Goal: Use online tool/utility

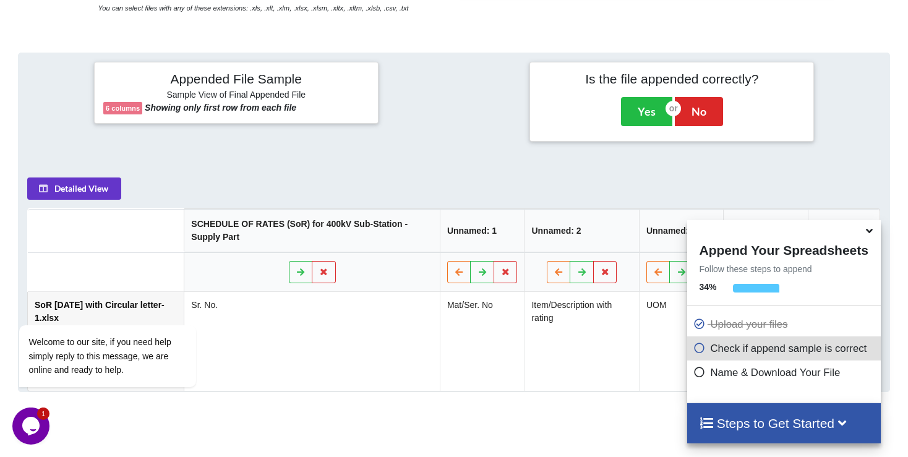
scroll to position [484, 0]
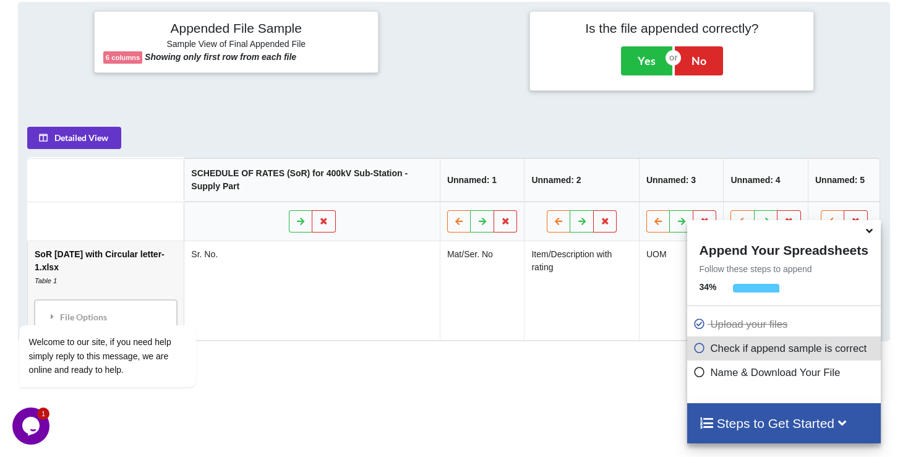
click at [870, 234] on icon at bounding box center [869, 228] width 13 height 11
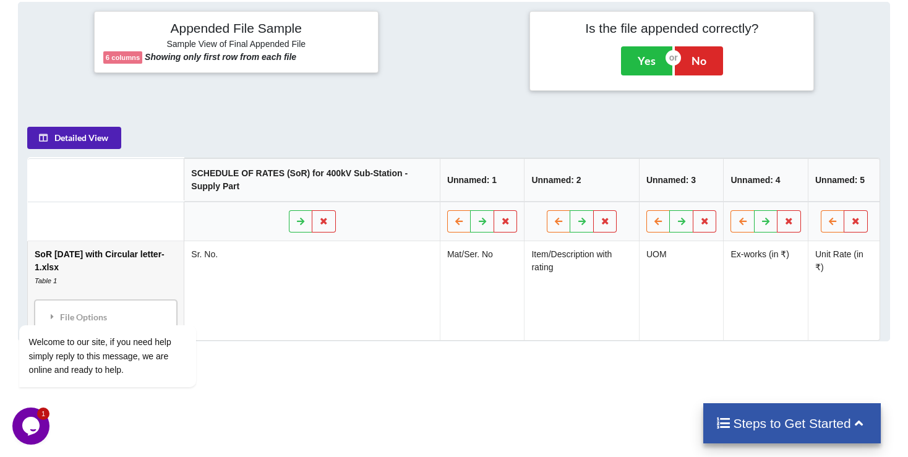
click at [85, 127] on button "Detailed View" at bounding box center [74, 138] width 94 height 22
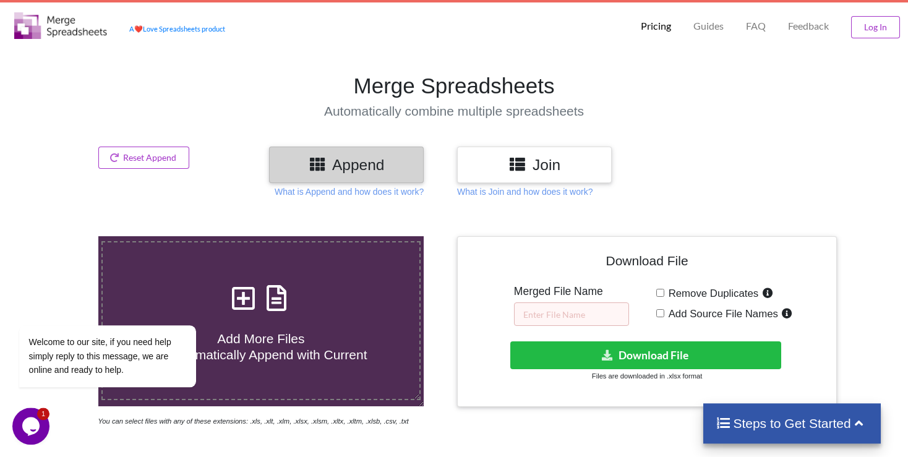
scroll to position [0, 0]
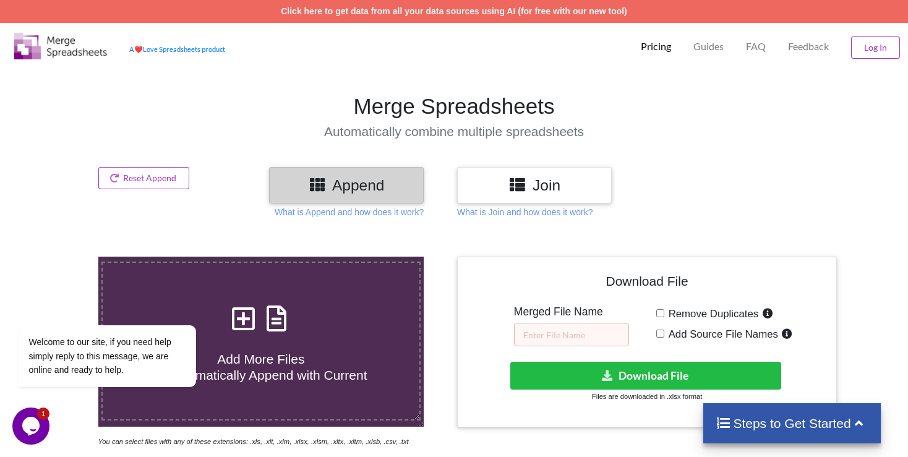
click at [549, 173] on div "Join" at bounding box center [534, 185] width 155 height 36
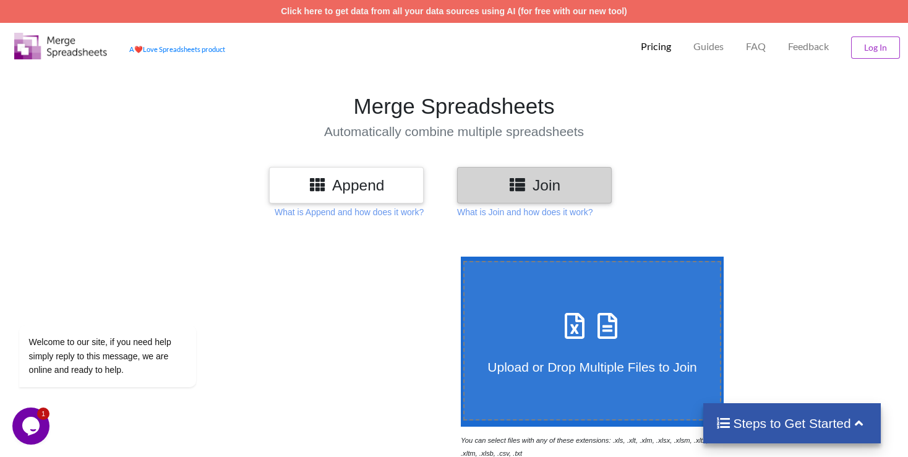
click at [593, 307] on icon at bounding box center [608, 320] width 31 height 26
click at [458, 257] on input "Upload or Drop Multiple Files to Join" at bounding box center [458, 257] width 0 height 0
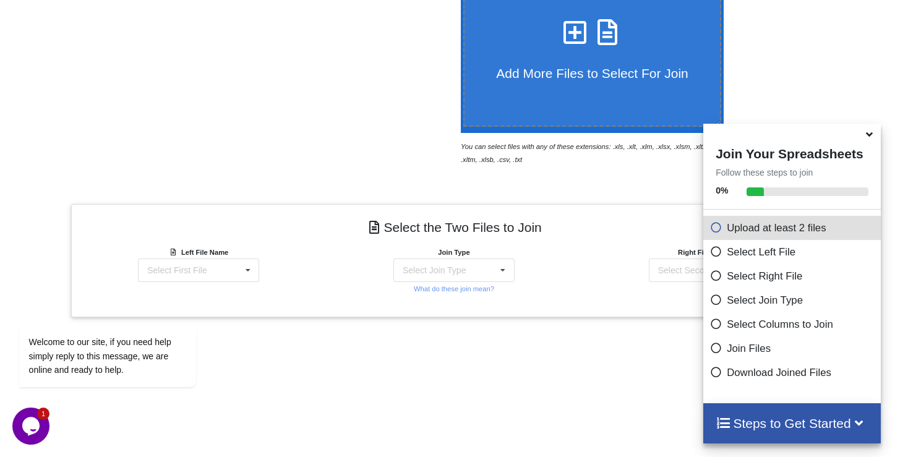
scroll to position [301, 0]
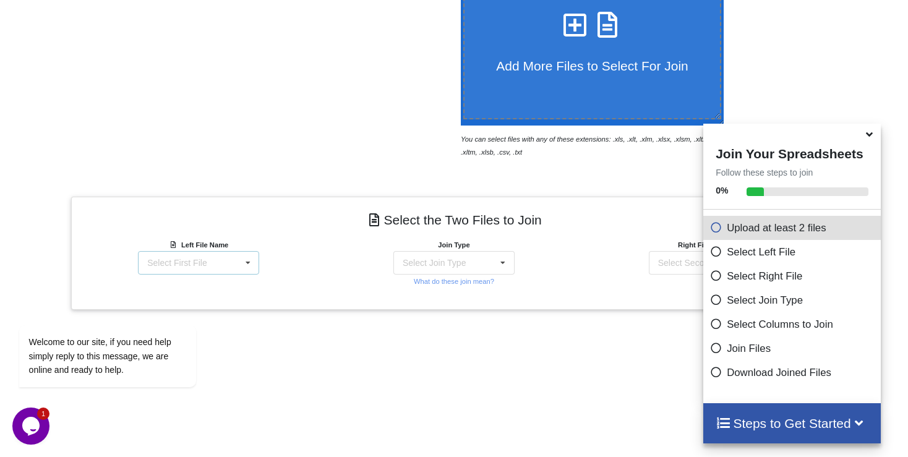
click at [242, 252] on icon at bounding box center [248, 263] width 19 height 23
click at [200, 251] on div "Welcome to our site, if you need help simply reply to this message, we are onli…" at bounding box center [123, 305] width 223 height 188
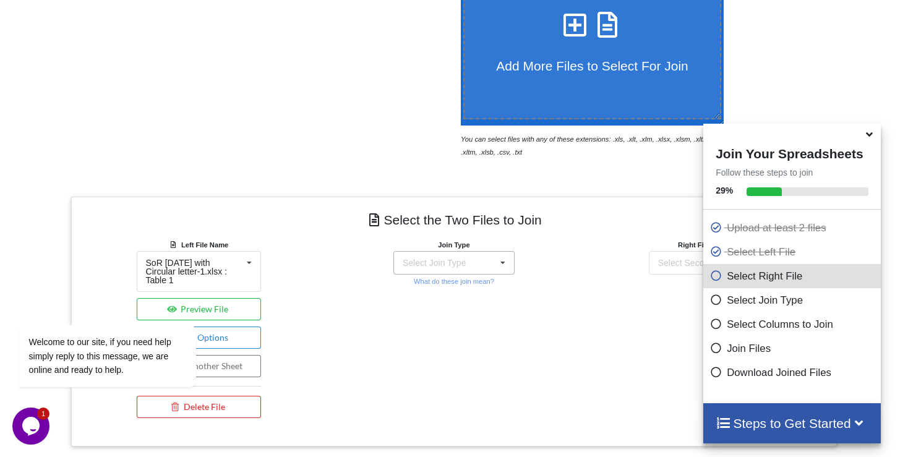
click at [459, 251] on div "Select Join Type INNER JOIN LEFT JOIN RIGHT JOIN FULL JOIN" at bounding box center [453, 263] width 121 height 24
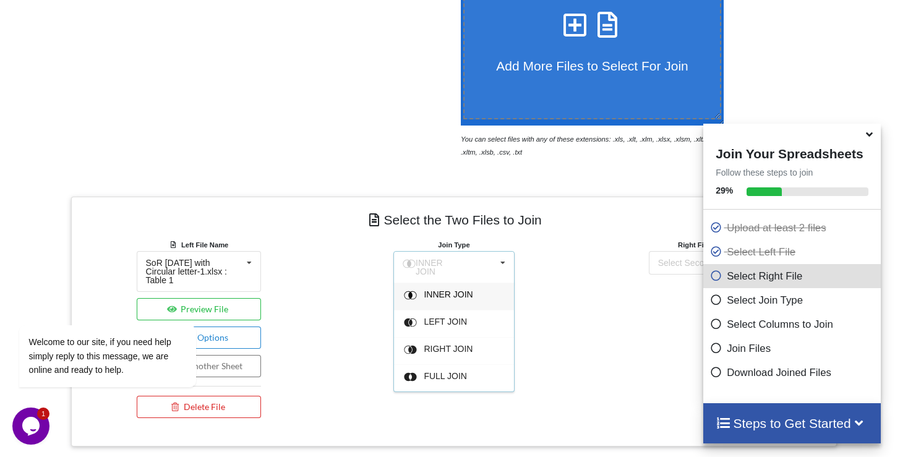
click at [457, 289] on span "INNER JOIN" at bounding box center [448, 294] width 49 height 10
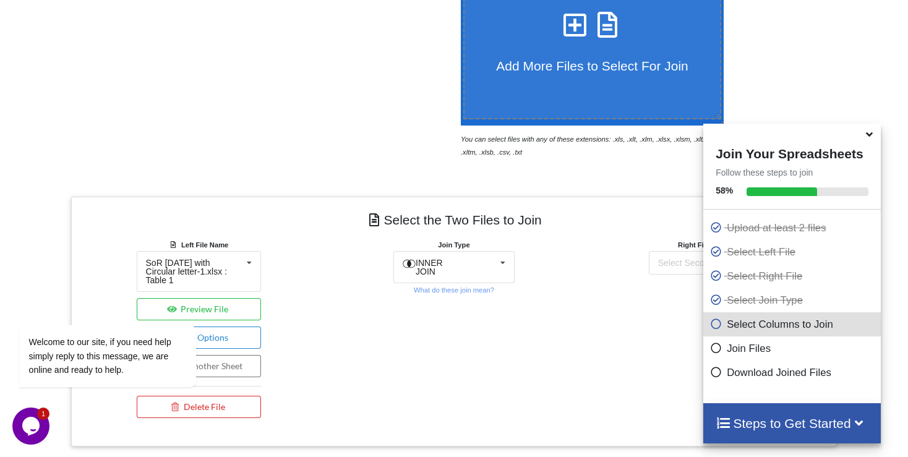
click at [615, 255] on div "Right File Name Select Second File SoR [DATE] with Circular letter-1.xlsx : Tab…" at bounding box center [708, 331] width 255 height 186
click at [674, 259] on div "Select Second File" at bounding box center [694, 263] width 72 height 9
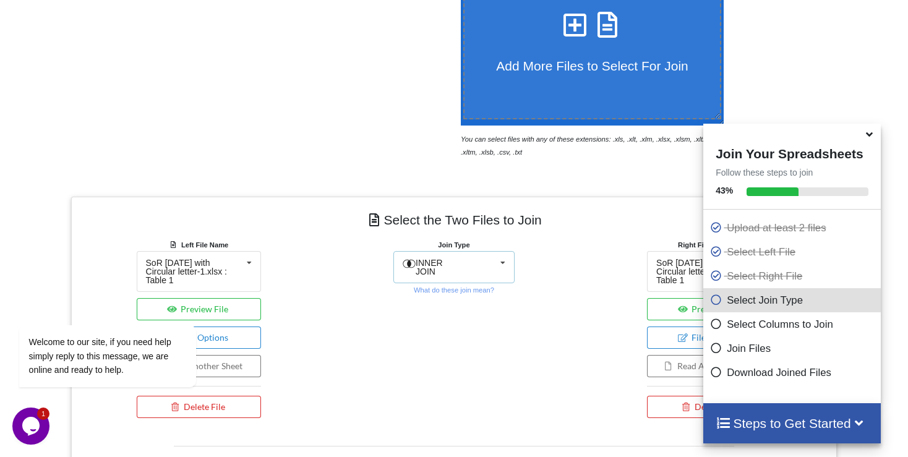
click at [502, 252] on icon at bounding box center [503, 263] width 19 height 23
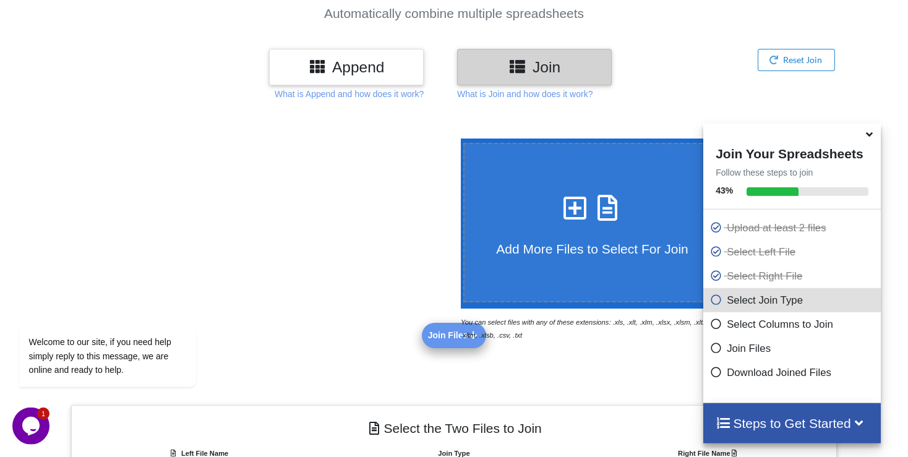
scroll to position [0, 0]
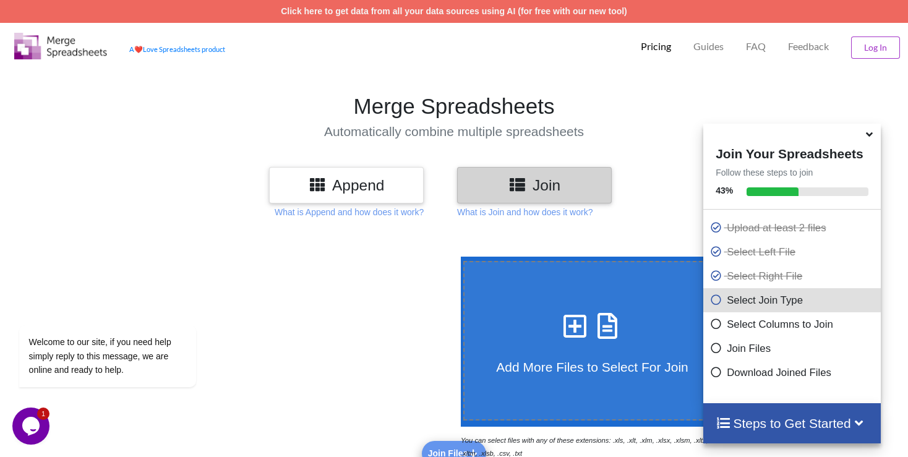
click at [865, 138] on icon at bounding box center [869, 132] width 13 height 11
